Goal: Information Seeking & Learning: Learn about a topic

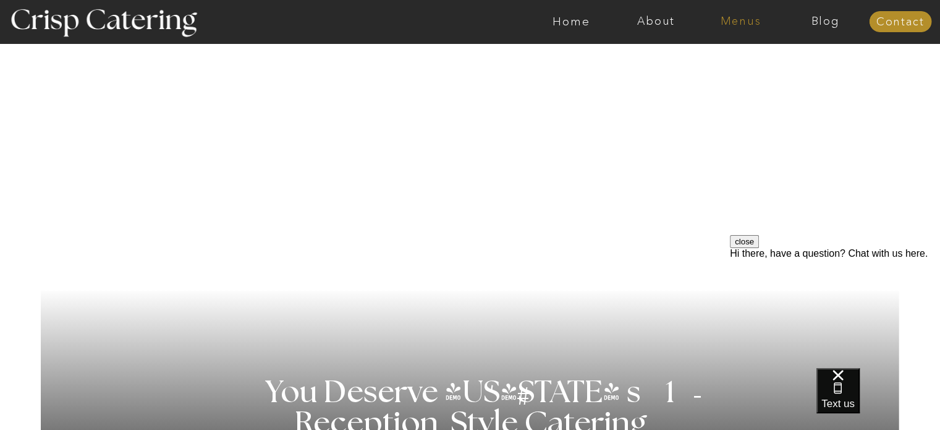
click at [759, 23] on nav "Menus" at bounding box center [740, 21] width 85 height 12
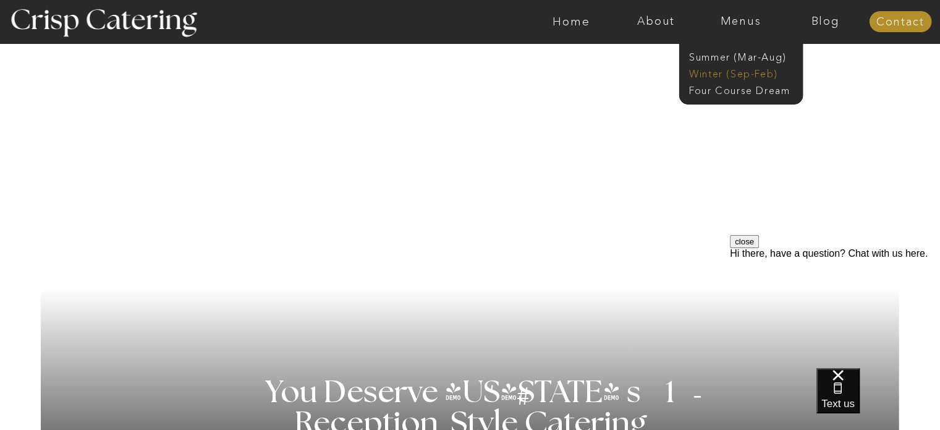
click at [746, 73] on nav "Winter (Sep-Feb)" at bounding box center [739, 73] width 101 height 12
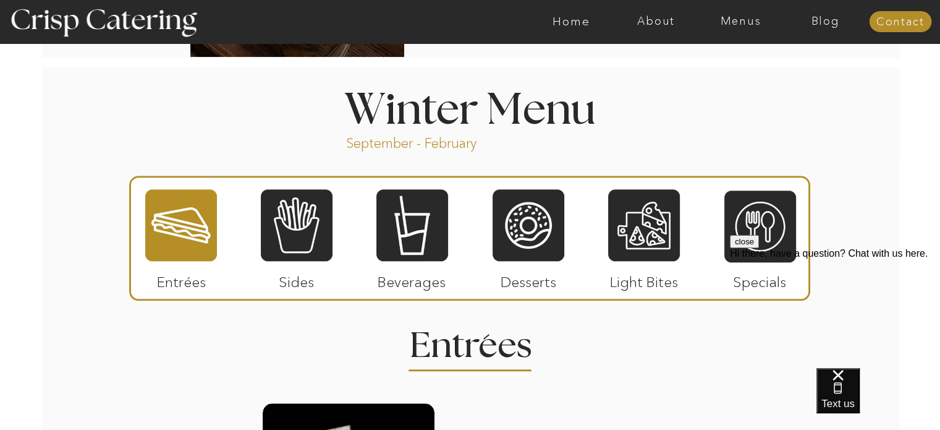
scroll to position [1320, 0]
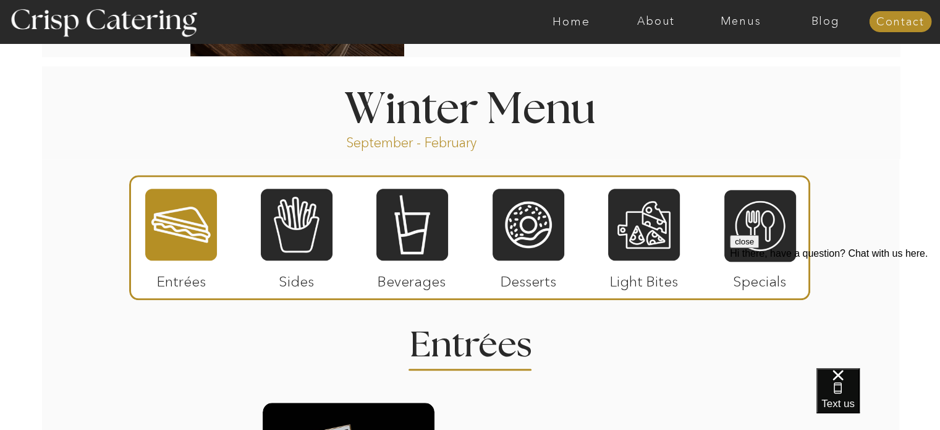
click at [757, 239] on div "close Hi there, have a question? Chat with us here." at bounding box center [835, 309] width 210 height 148
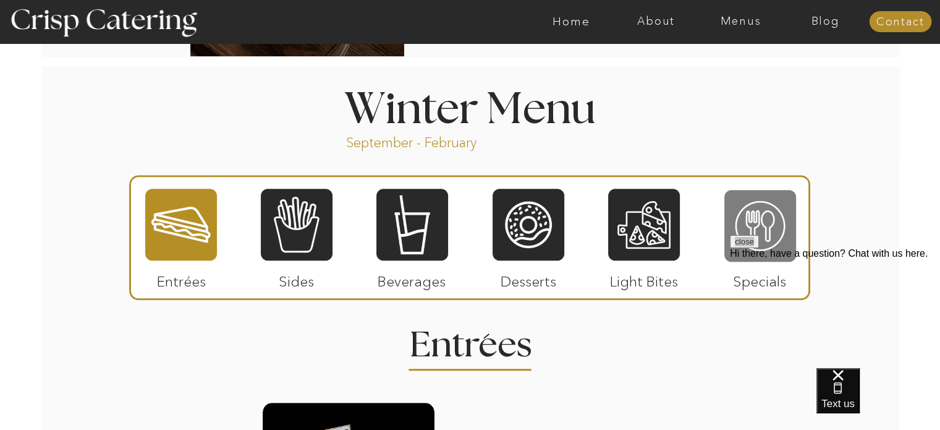
click at [763, 219] on div at bounding box center [760, 226] width 72 height 74
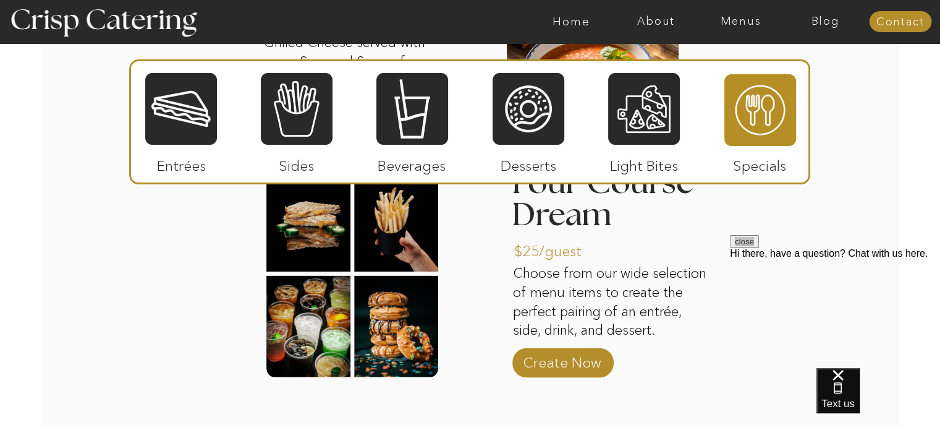
scroll to position [1812, 0]
click at [399, 319] on div at bounding box center [352, 274] width 172 height 208
click at [549, 364] on p "Create Now" at bounding box center [562, 360] width 82 height 36
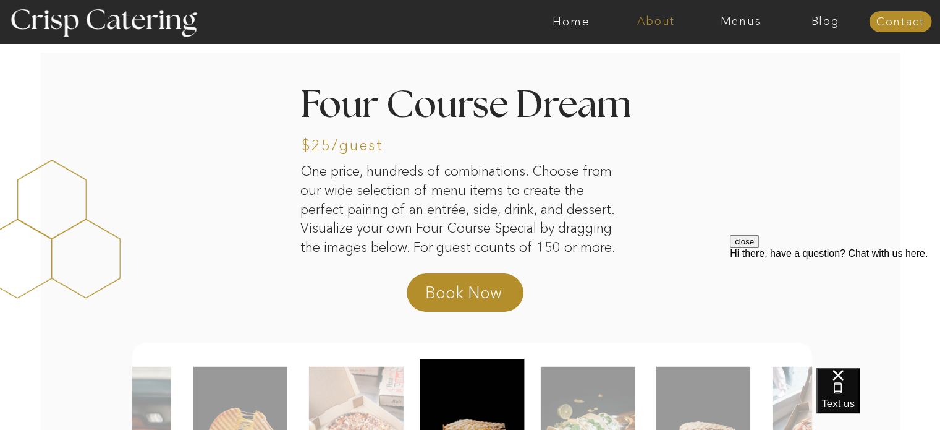
click at [663, 22] on nav "About" at bounding box center [656, 21] width 85 height 12
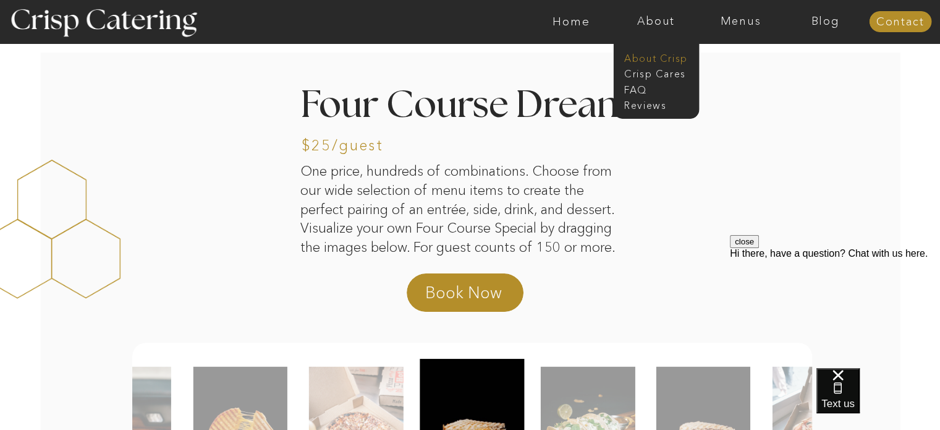
click at [661, 57] on nav "About Crisp" at bounding box center [659, 57] width 71 height 12
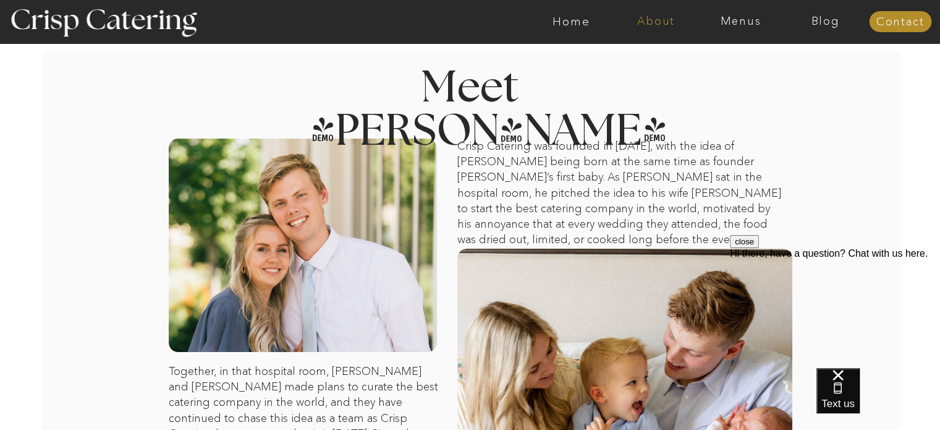
click at [660, 15] on nav "About" at bounding box center [656, 21] width 85 height 12
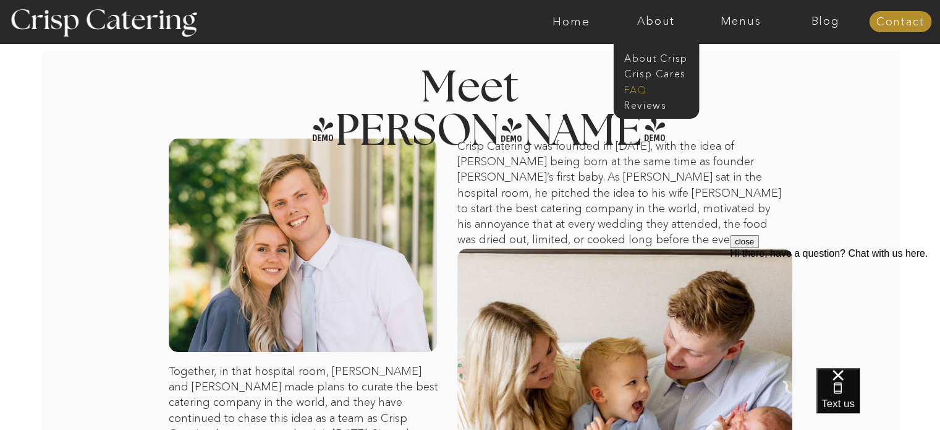
click at [636, 88] on nav "faq" at bounding box center [655, 89] width 62 height 12
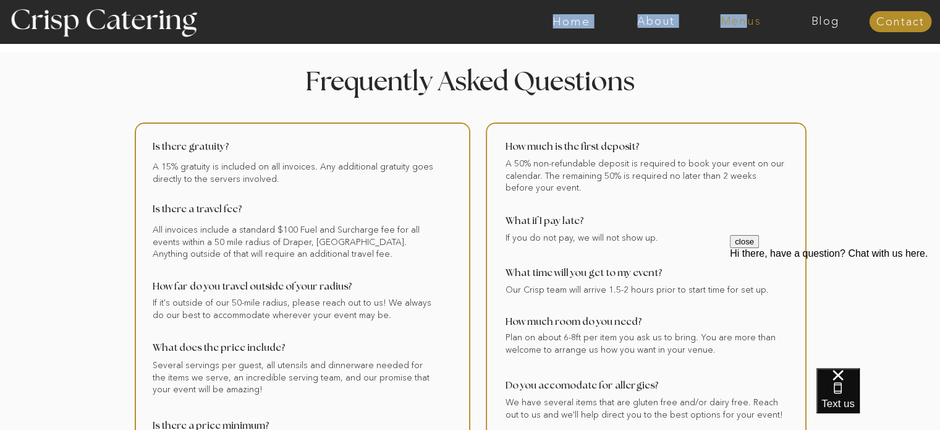
drag, startPoint x: 743, startPoint y: 13, endPoint x: 742, endPoint y: 19, distance: 6.2
click at [742, 19] on div "About Home Menus Contact Blog" at bounding box center [471, 21] width 742 height 43
click at [742, 19] on nav "Menus" at bounding box center [740, 21] width 85 height 12
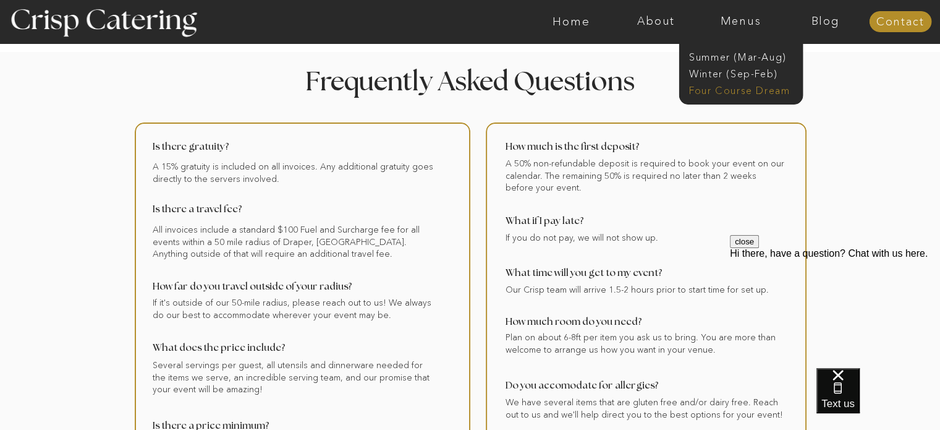
click at [730, 91] on nav "Four Course Dream" at bounding box center [744, 89] width 111 height 12
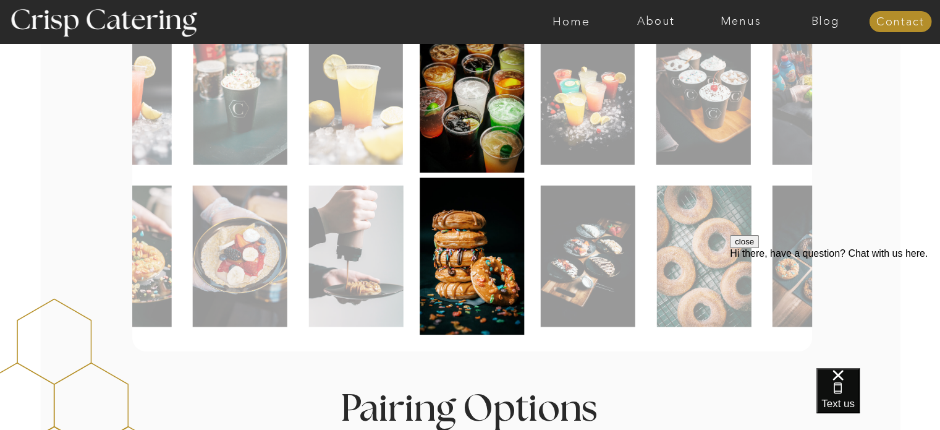
scroll to position [675, 0]
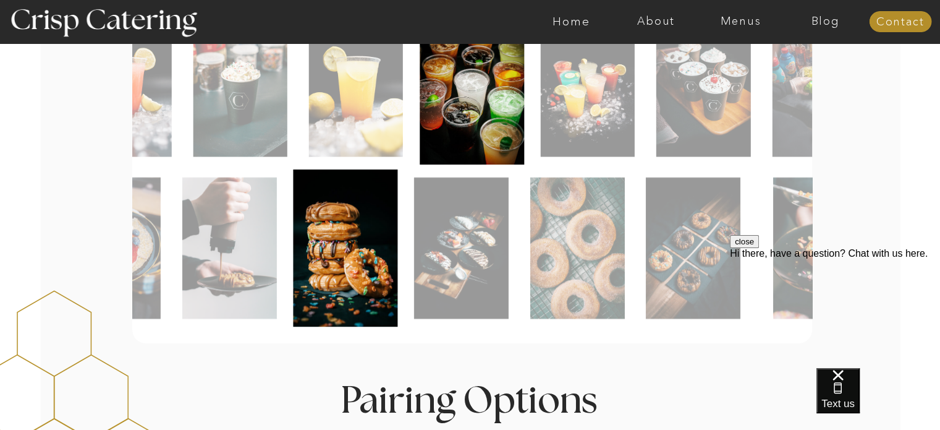
click at [417, 250] on img at bounding box center [461, 248] width 95 height 142
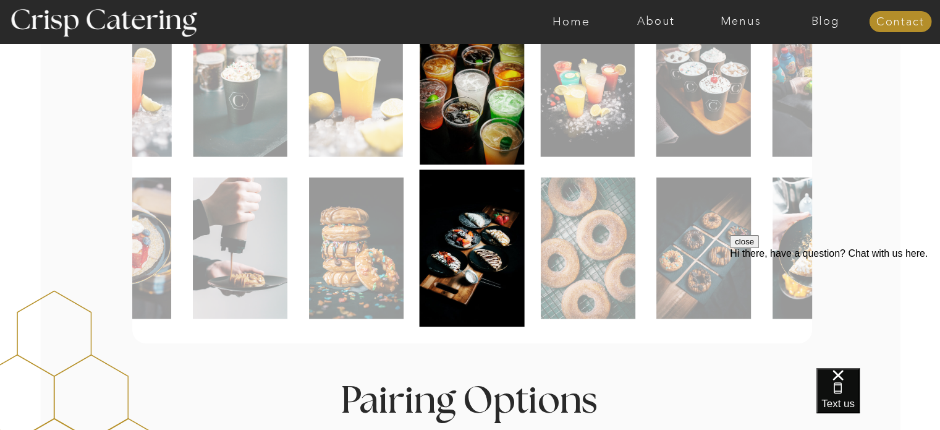
click at [729, 28] on div at bounding box center [519, 21] width 1960 height 43
click at [733, 25] on nav "Menus" at bounding box center [740, 21] width 85 height 12
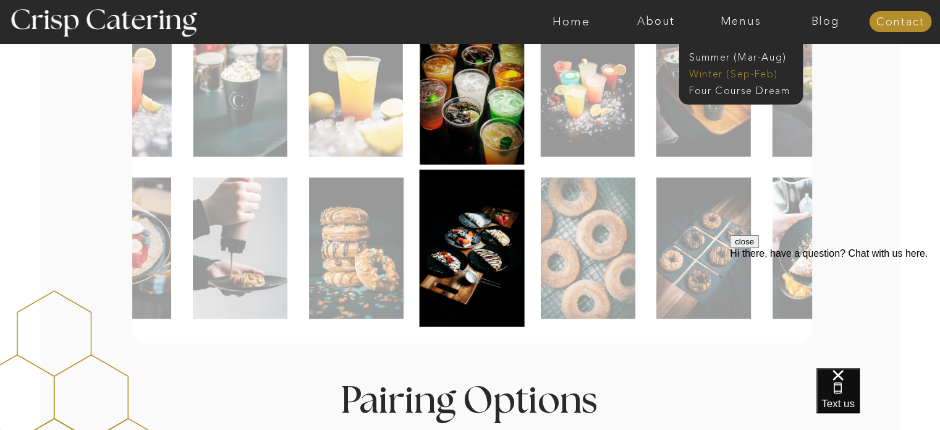
click at [728, 71] on nav "Winter (Sep-Feb)" at bounding box center [739, 73] width 101 height 12
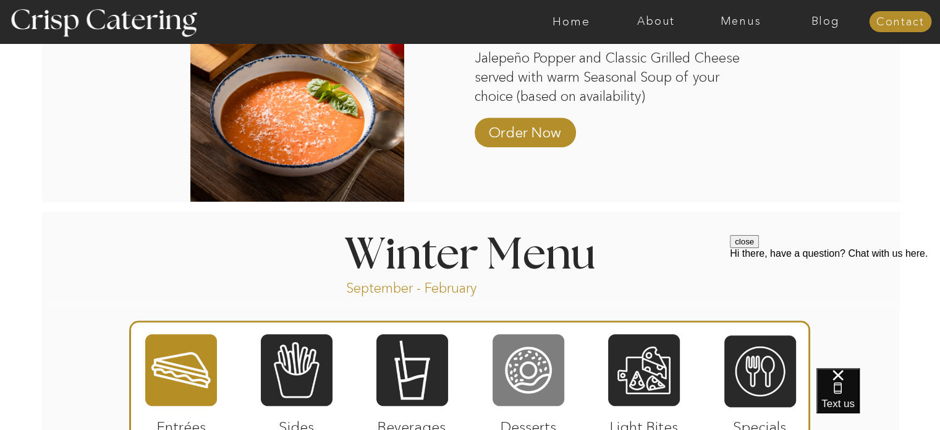
click at [520, 387] on div at bounding box center [529, 370] width 72 height 74
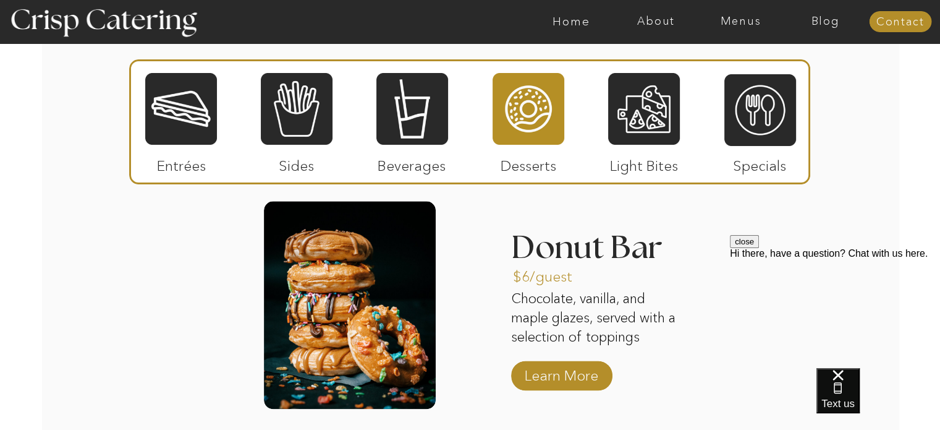
scroll to position [1525, 0]
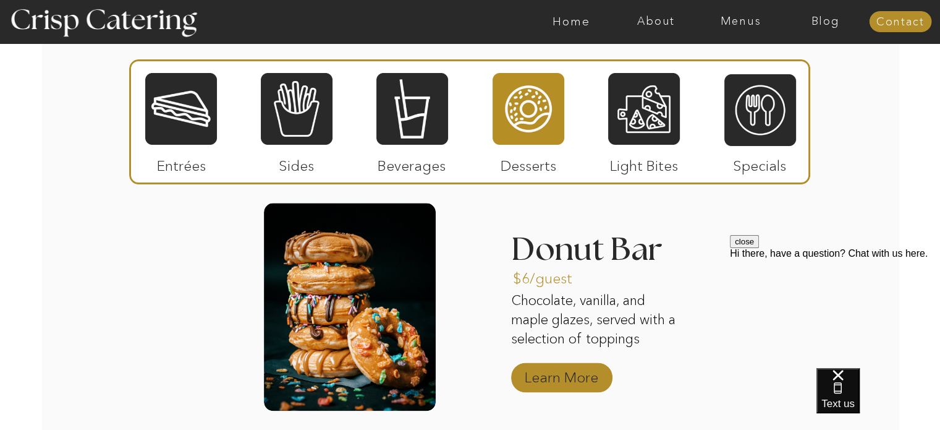
click at [562, 384] on p "Learn More" at bounding box center [561, 374] width 82 height 36
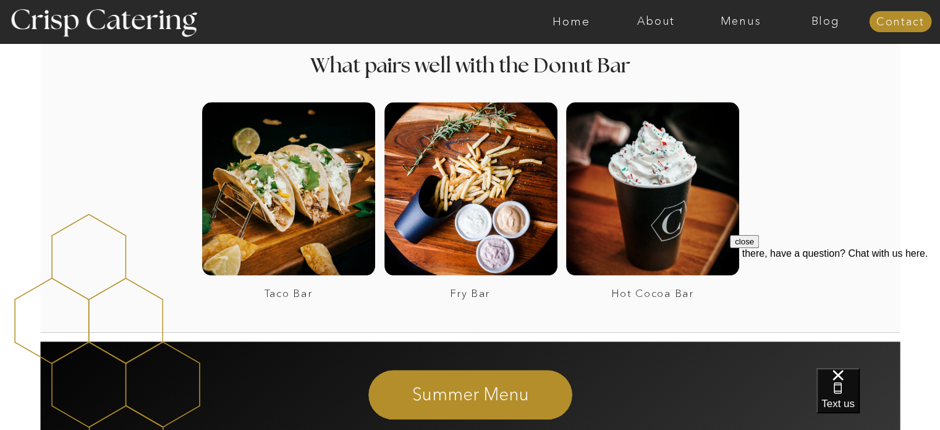
scroll to position [1226, 0]
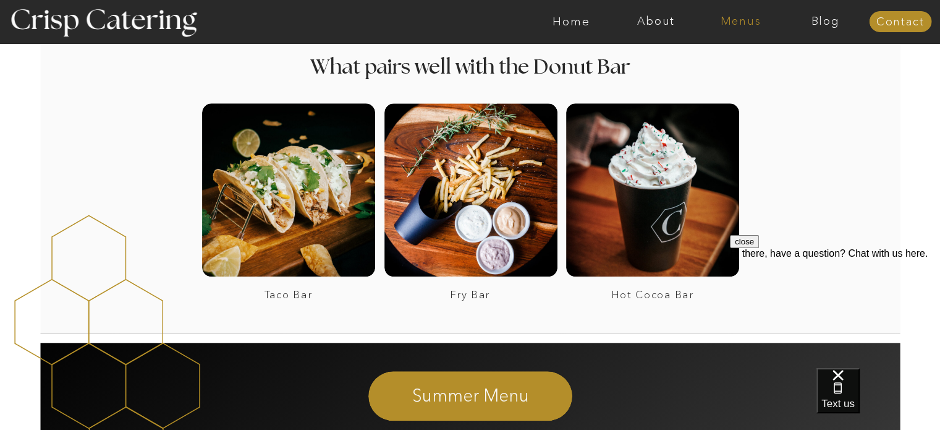
click at [734, 25] on nav "Menus" at bounding box center [740, 21] width 85 height 12
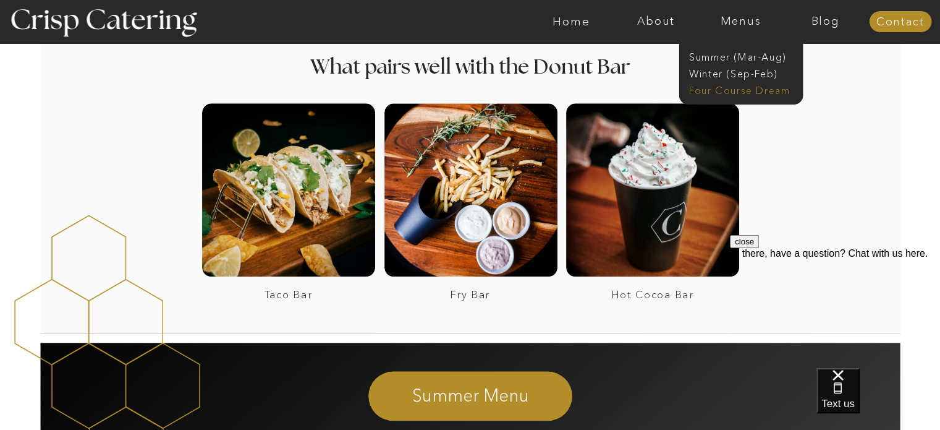
click at [737, 95] on nav "Four Course Dream" at bounding box center [744, 89] width 111 height 12
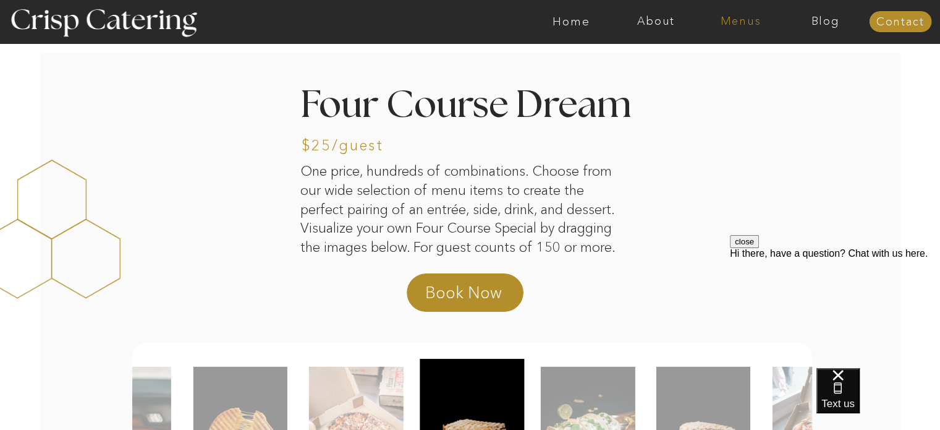
click at [739, 22] on nav "Menus" at bounding box center [740, 21] width 85 height 12
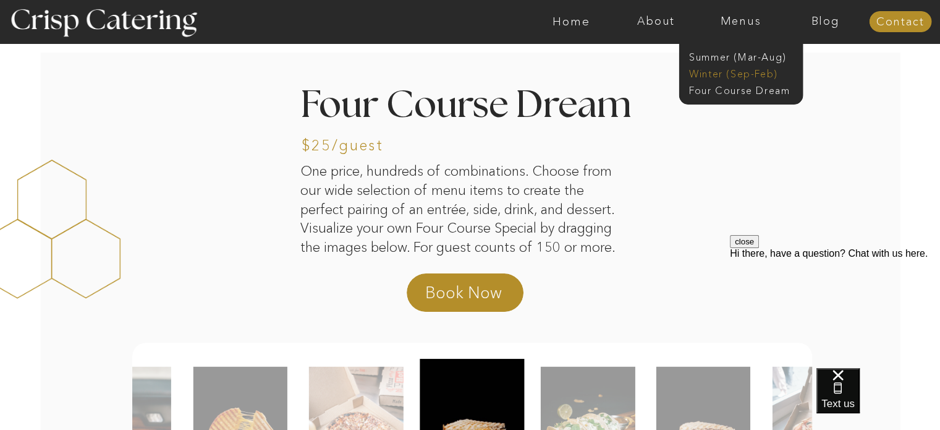
click at [743, 77] on nav "Winter (Sep-Feb)" at bounding box center [739, 73] width 101 height 12
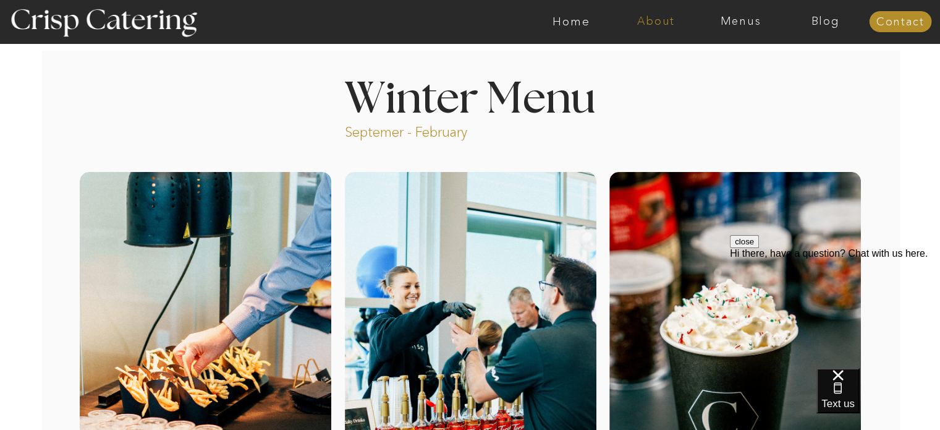
click at [664, 24] on nav "About" at bounding box center [656, 21] width 85 height 12
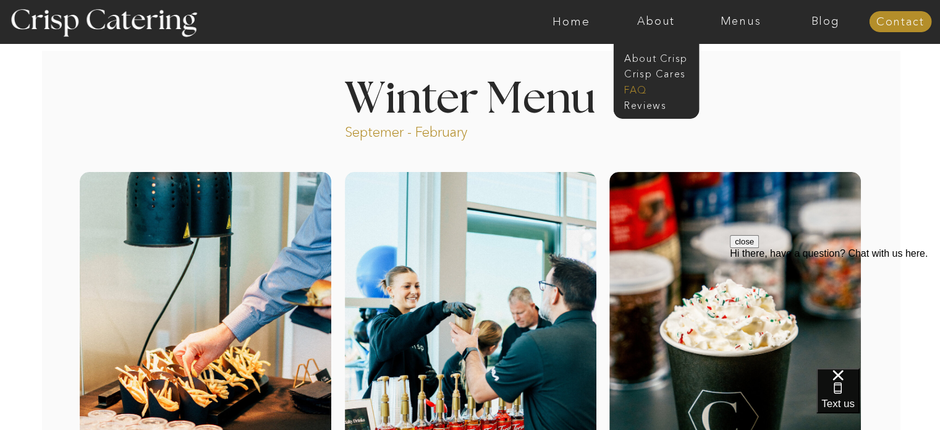
click at [637, 91] on nav "faq" at bounding box center [655, 89] width 62 height 12
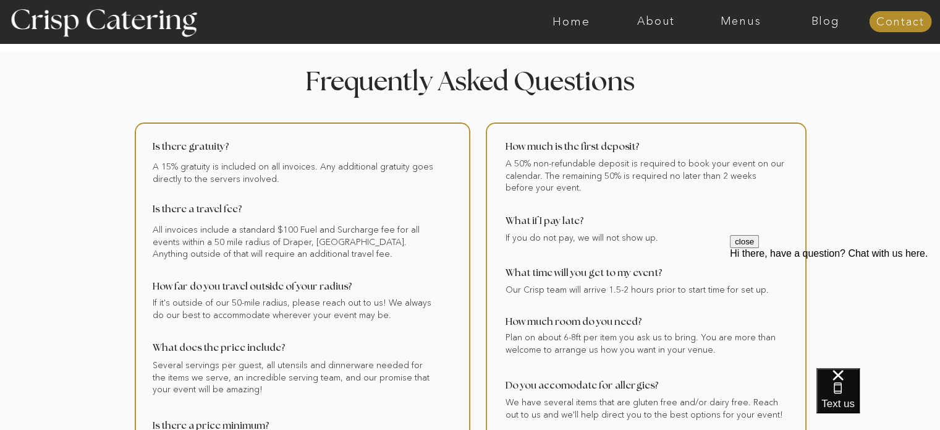
click at [571, 28] on div at bounding box center [519, 21] width 1960 height 43
click at [574, 24] on nav "Home" at bounding box center [571, 21] width 85 height 12
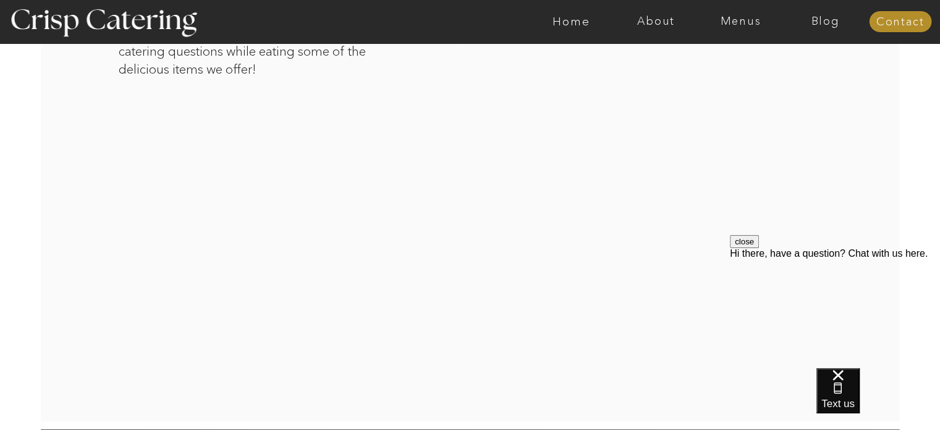
scroll to position [2158, 0]
click at [865, 187] on div at bounding box center [470, 172] width 858 height 497
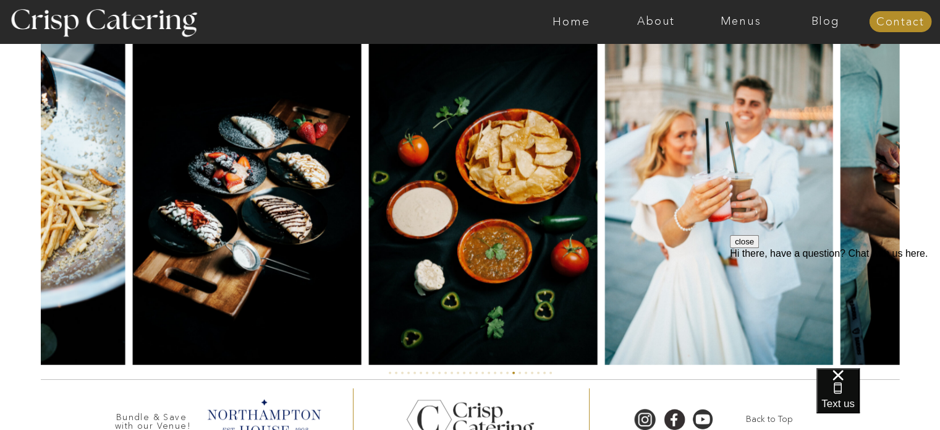
scroll to position [2920, 0]
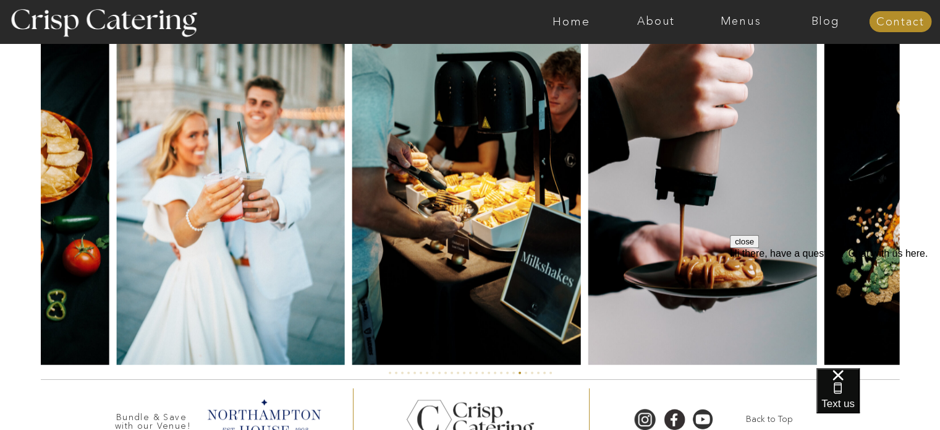
click at [524, 184] on img at bounding box center [466, 193] width 229 height 342
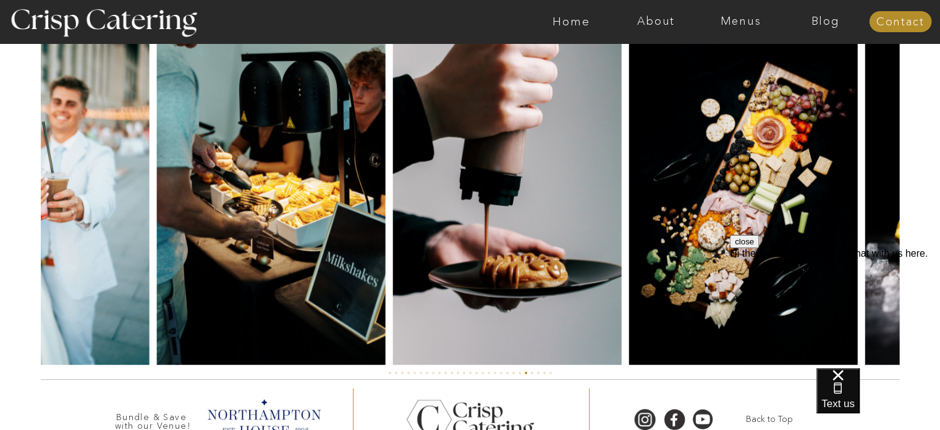
click at [450, 207] on img at bounding box center [506, 193] width 229 height 342
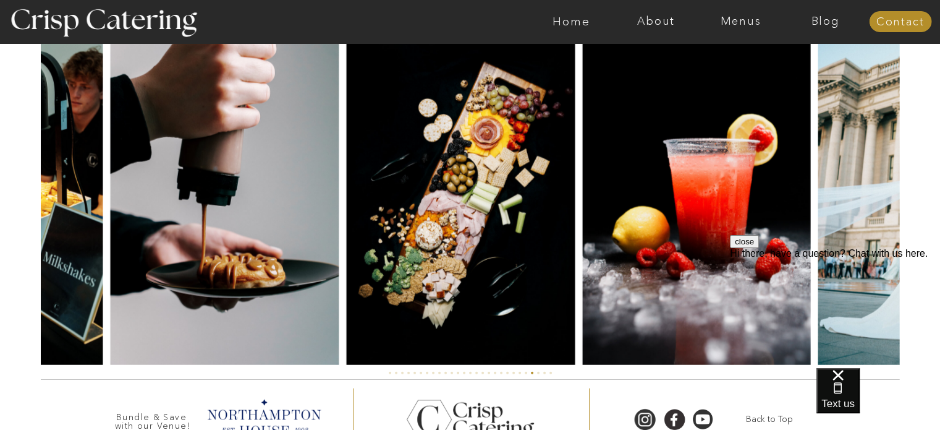
click at [417, 180] on img at bounding box center [460, 193] width 229 height 342
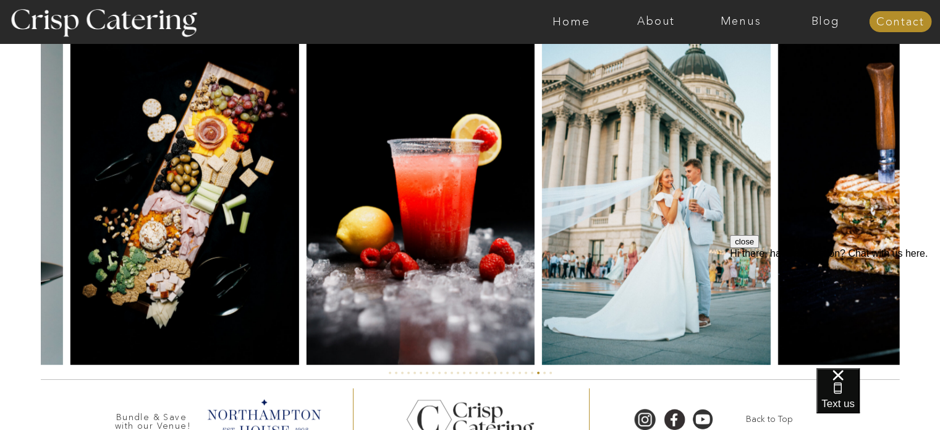
click at [352, 176] on img at bounding box center [421, 193] width 228 height 342
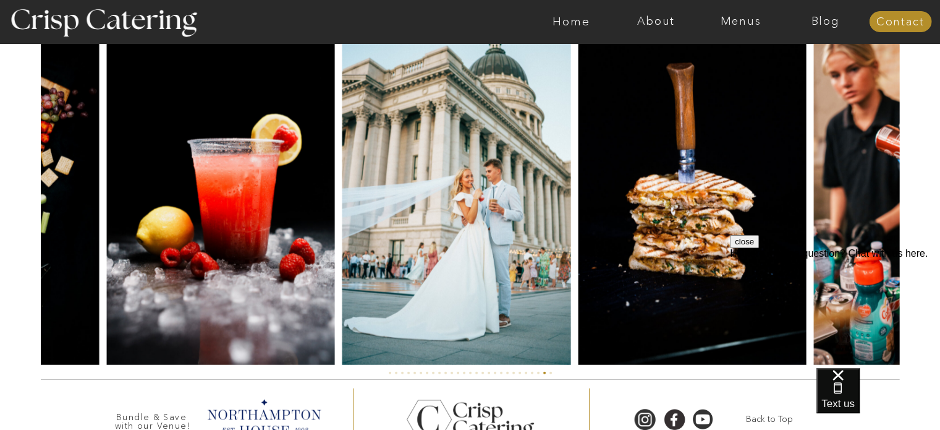
click at [440, 202] on img at bounding box center [456, 193] width 228 height 342
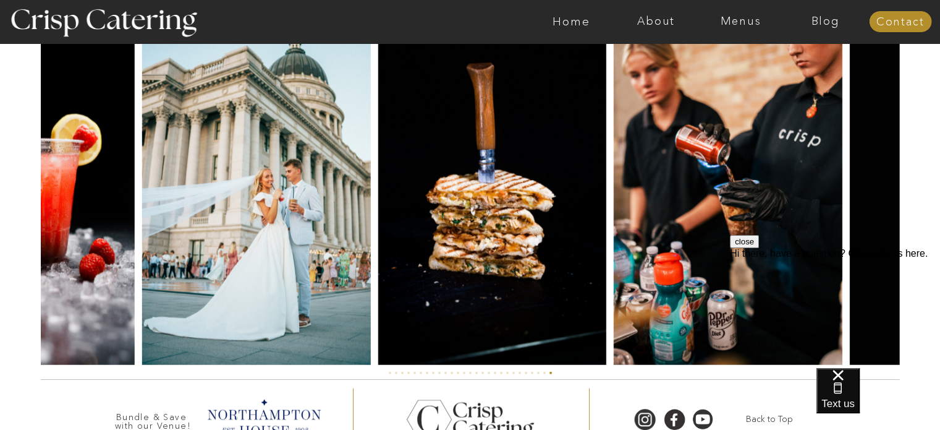
click at [389, 205] on img at bounding box center [492, 193] width 229 height 342
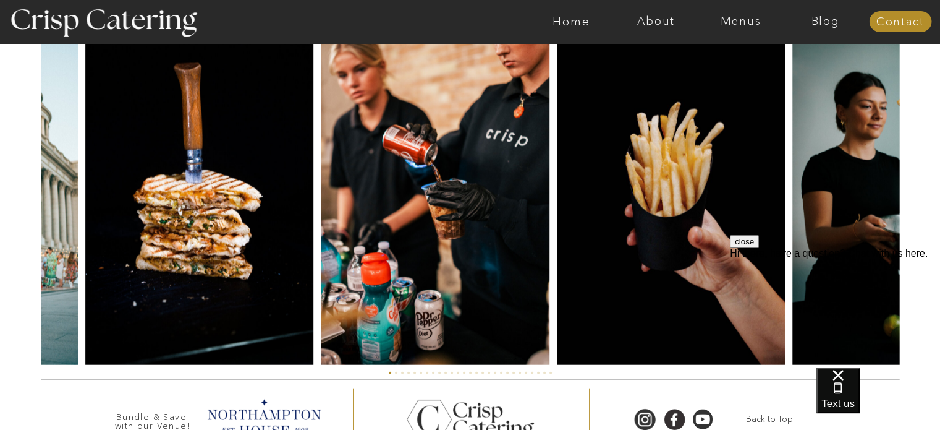
click at [388, 224] on img at bounding box center [435, 193] width 228 height 342
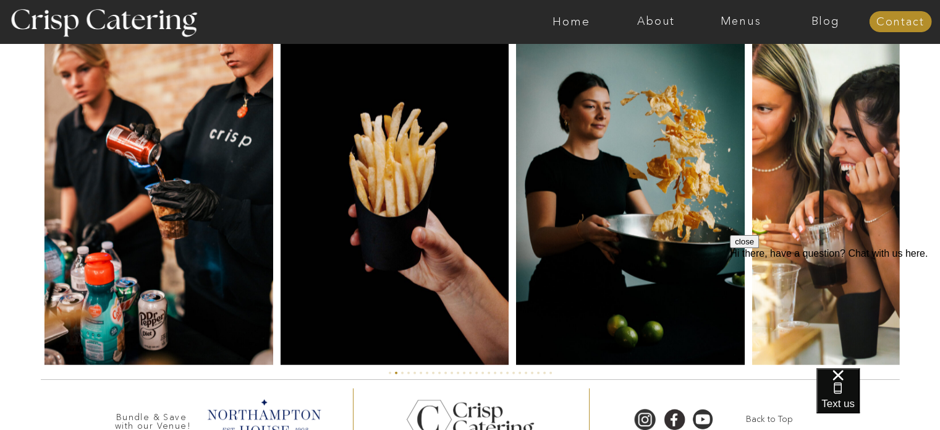
click at [387, 273] on img at bounding box center [395, 193] width 228 height 342
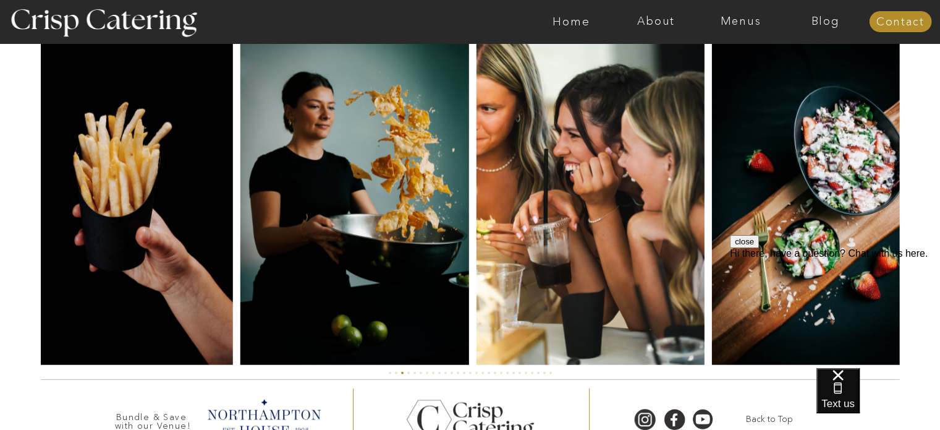
click at [304, 214] on img at bounding box center [354, 193] width 229 height 342
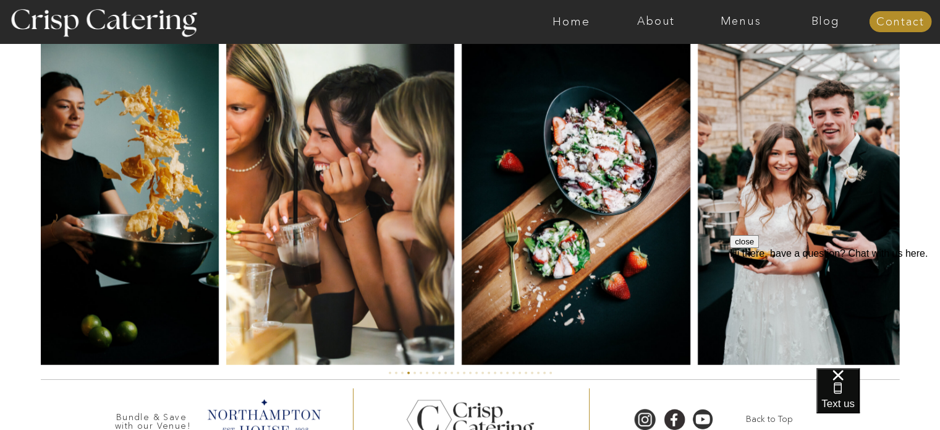
click at [293, 155] on img at bounding box center [340, 193] width 228 height 342
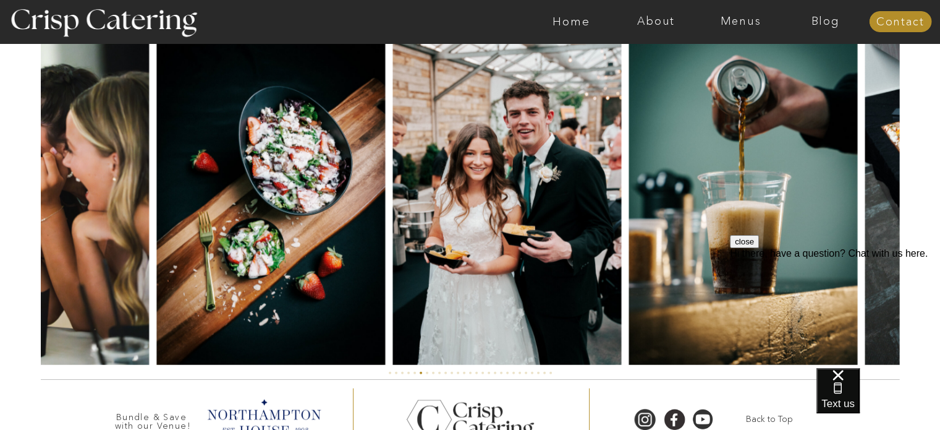
click at [379, 158] on div at bounding box center [470, 193] width 903 height 342
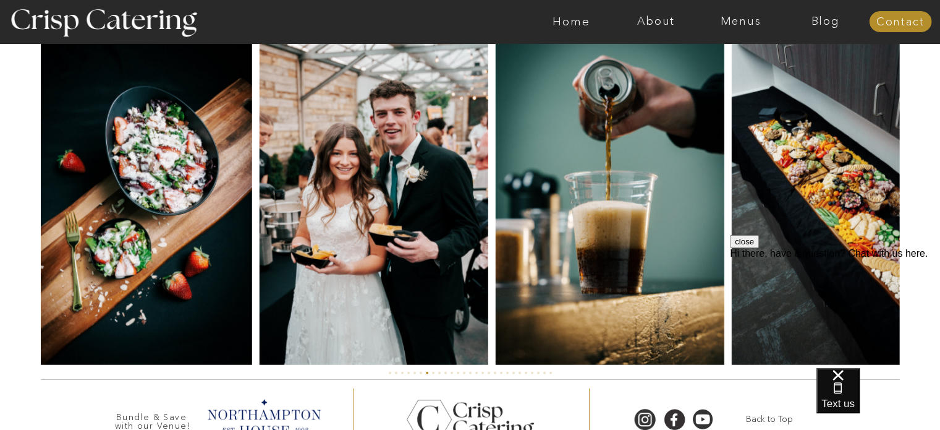
click at [566, 158] on img at bounding box center [610, 193] width 229 height 342
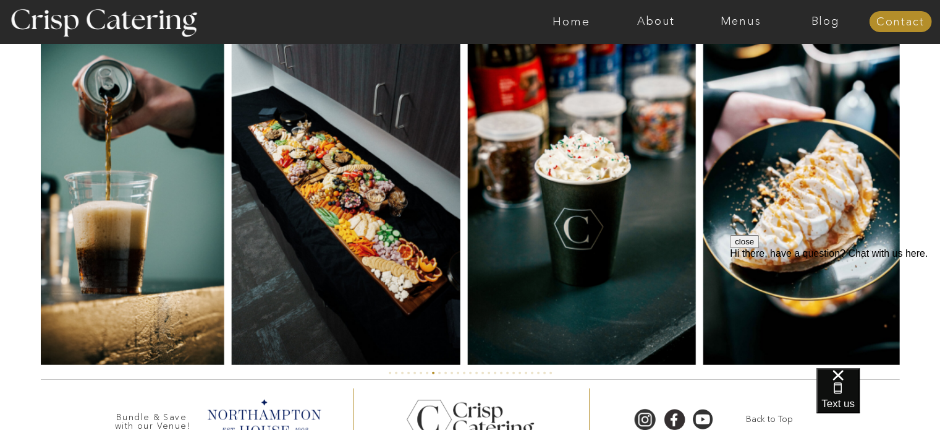
click at [294, 192] on img at bounding box center [346, 193] width 229 height 342
